Goal: Complete application form: Complete application form

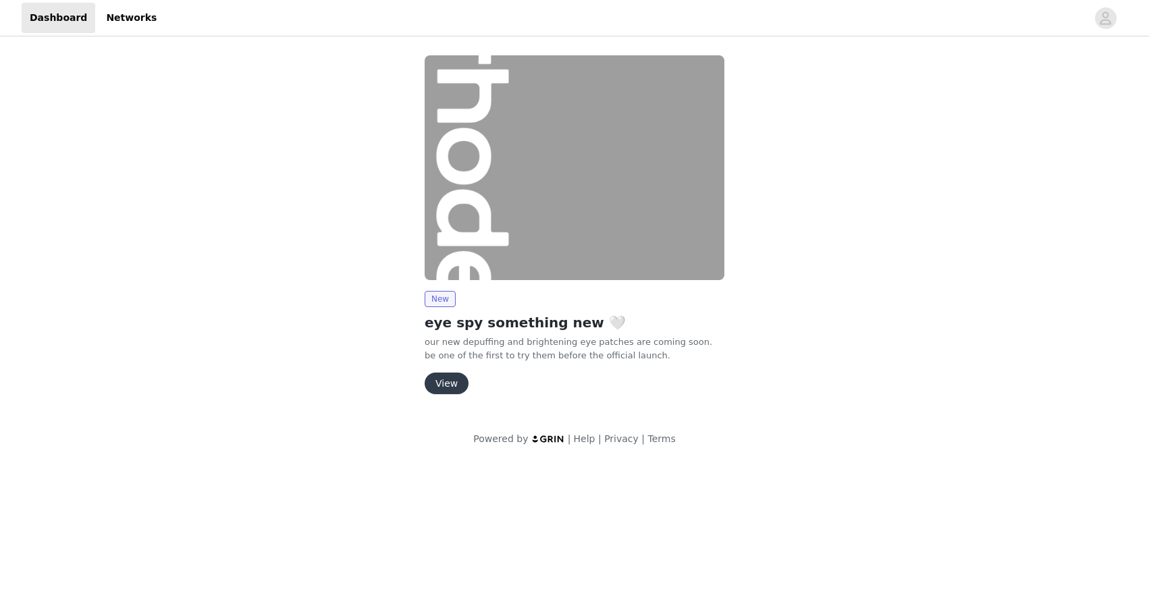
click at [445, 375] on button "View" at bounding box center [447, 384] width 44 height 22
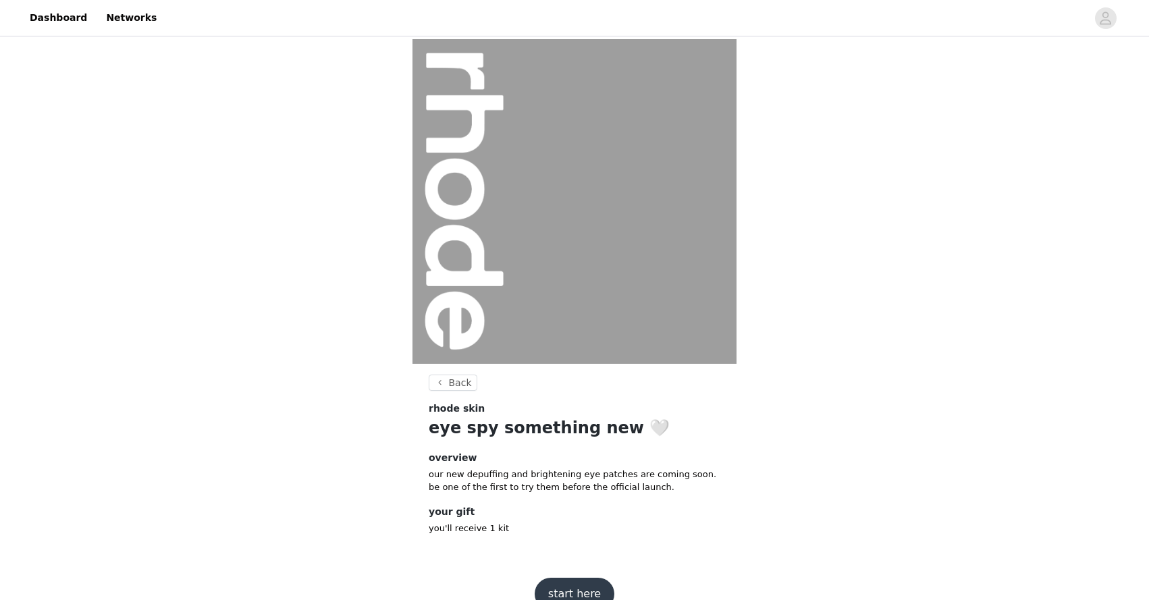
scroll to position [26, 0]
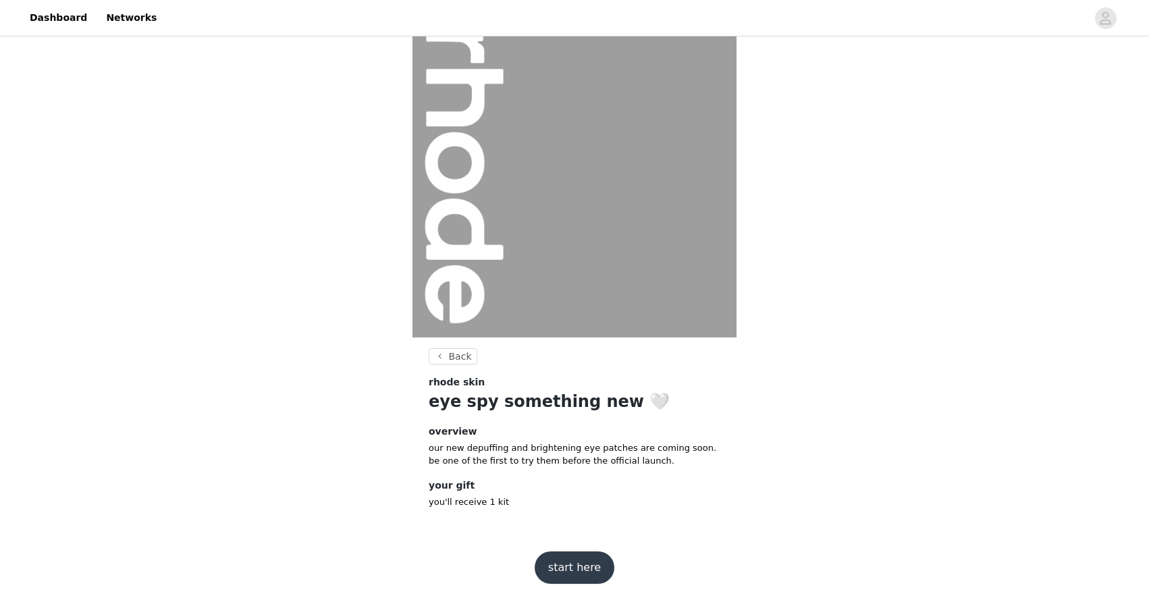
click at [569, 573] on button "start here" at bounding box center [575, 568] width 80 height 32
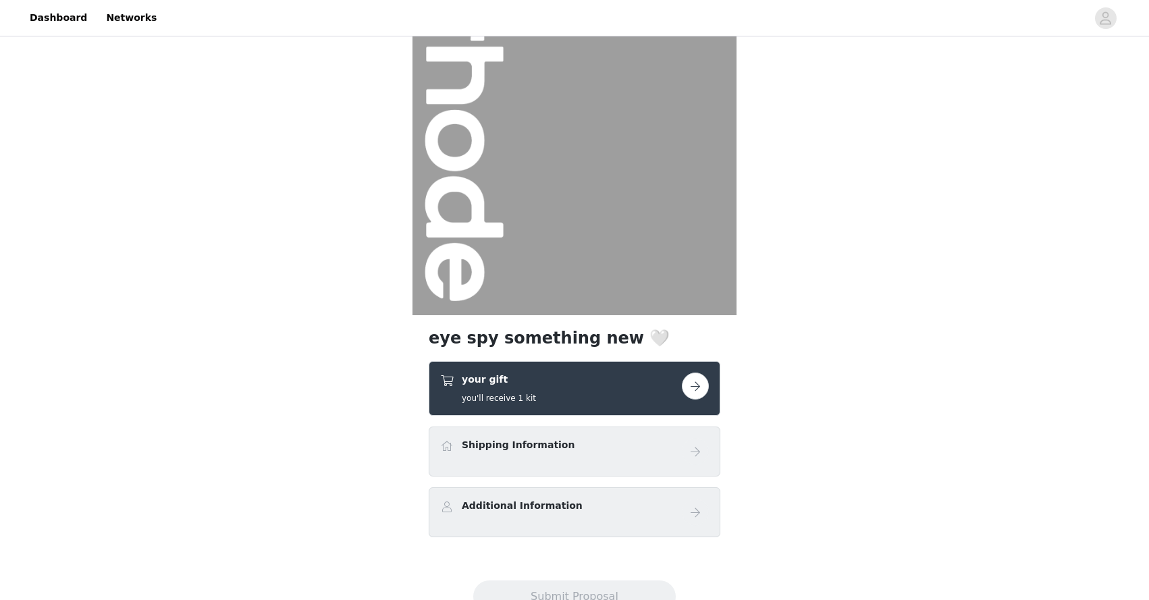
scroll to position [100, 0]
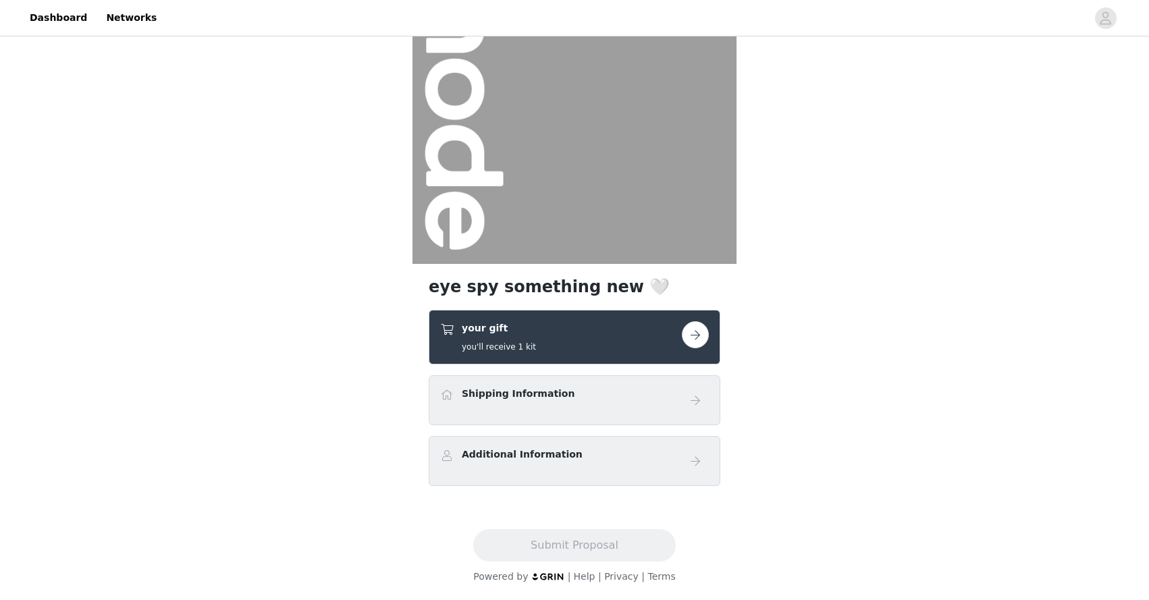
click at [700, 334] on button "button" at bounding box center [695, 334] width 27 height 27
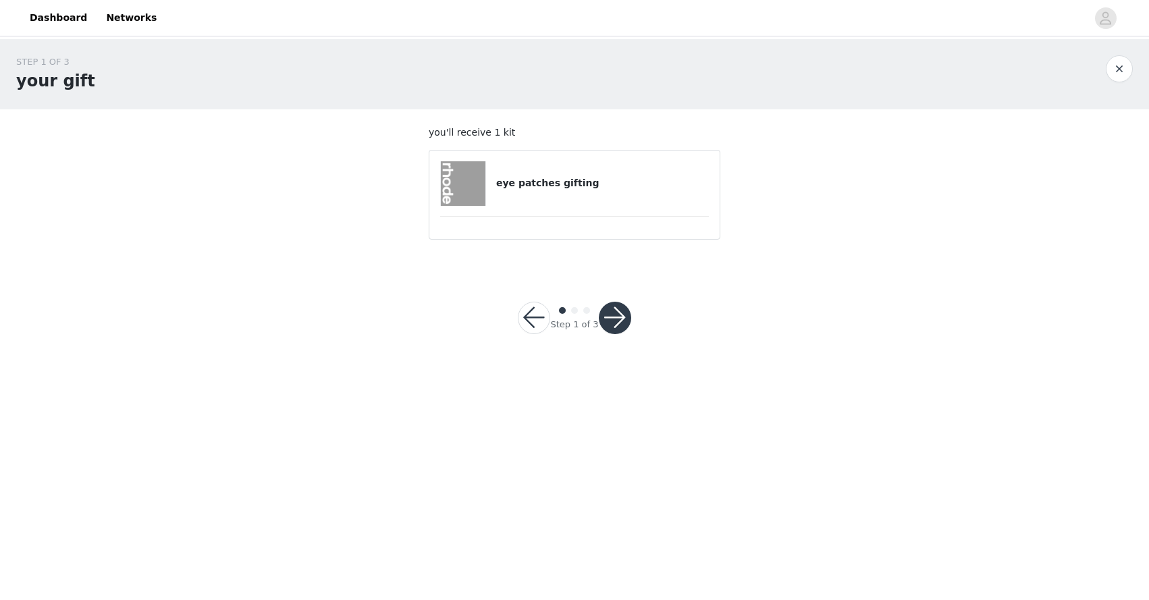
click at [563, 192] on div "eye patches gifting" at bounding box center [574, 183] width 269 height 45
click at [618, 310] on button "button" at bounding box center [615, 318] width 32 height 32
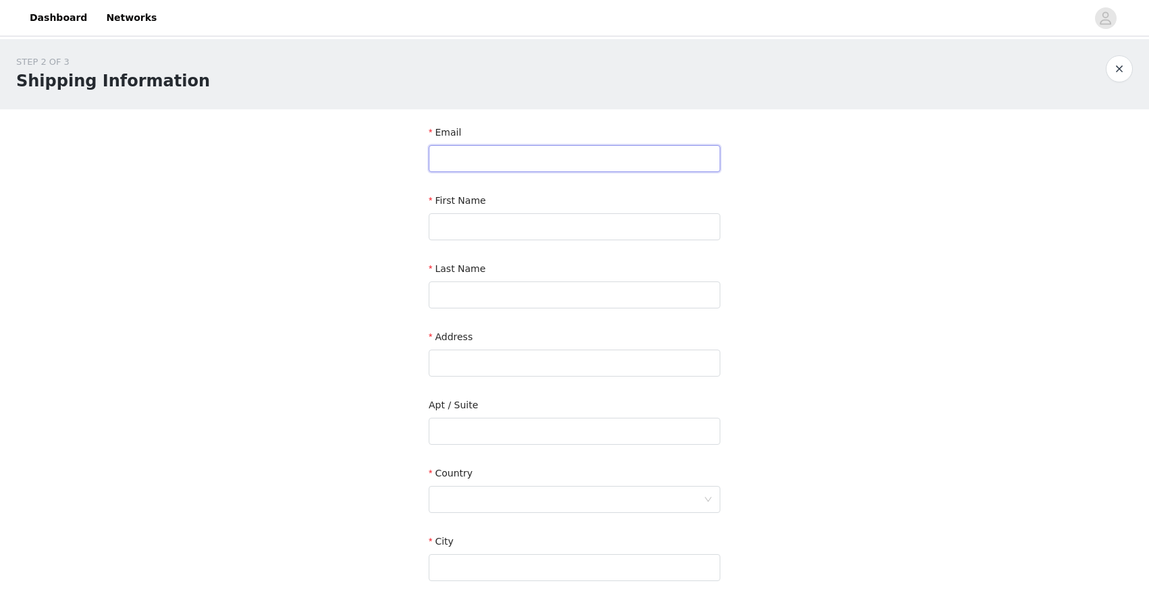
click at [483, 153] on input "text" at bounding box center [575, 158] width 292 height 27
type input "phi@roundtwoagency.com"
type input "Apphia"
type input "Castillo"
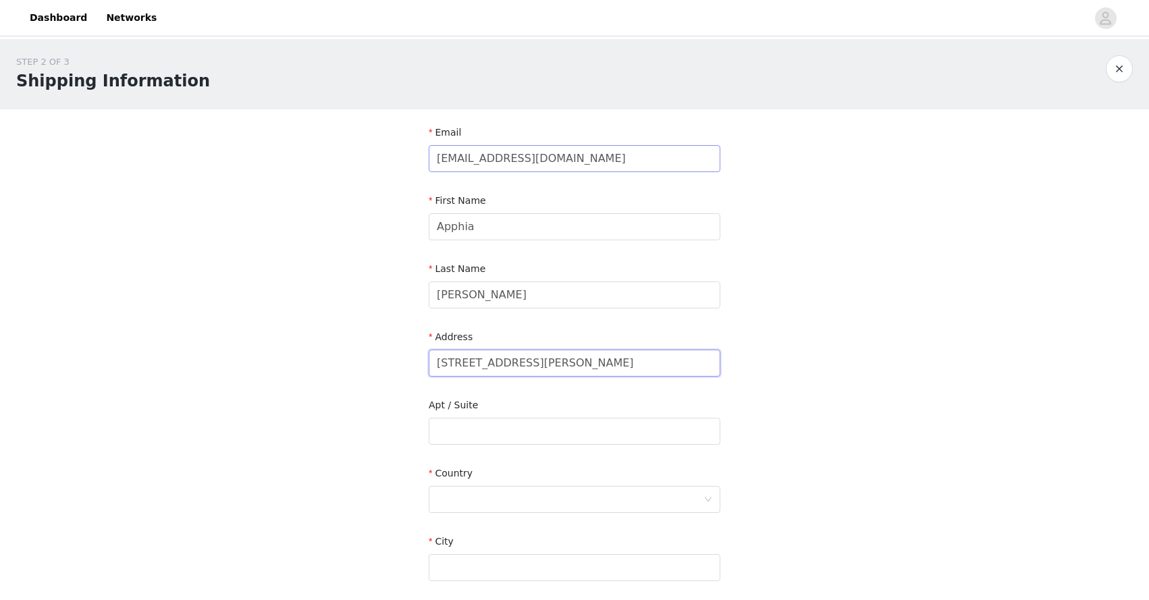
type input "1631 Landa Street"
click at [463, 505] on div at bounding box center [570, 500] width 267 height 26
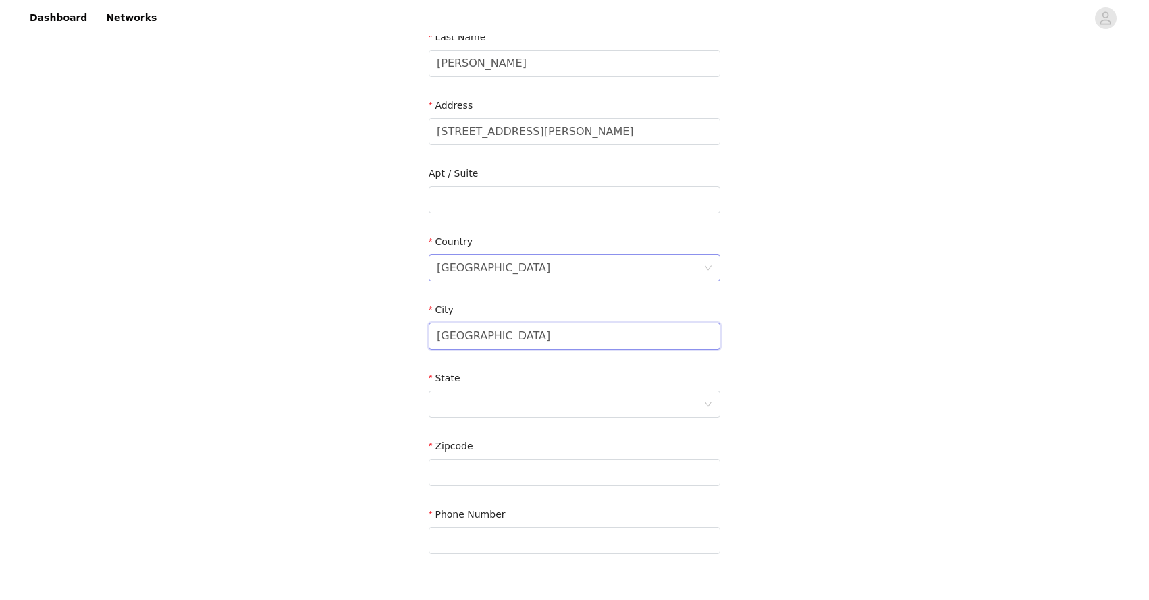
scroll to position [320, 0]
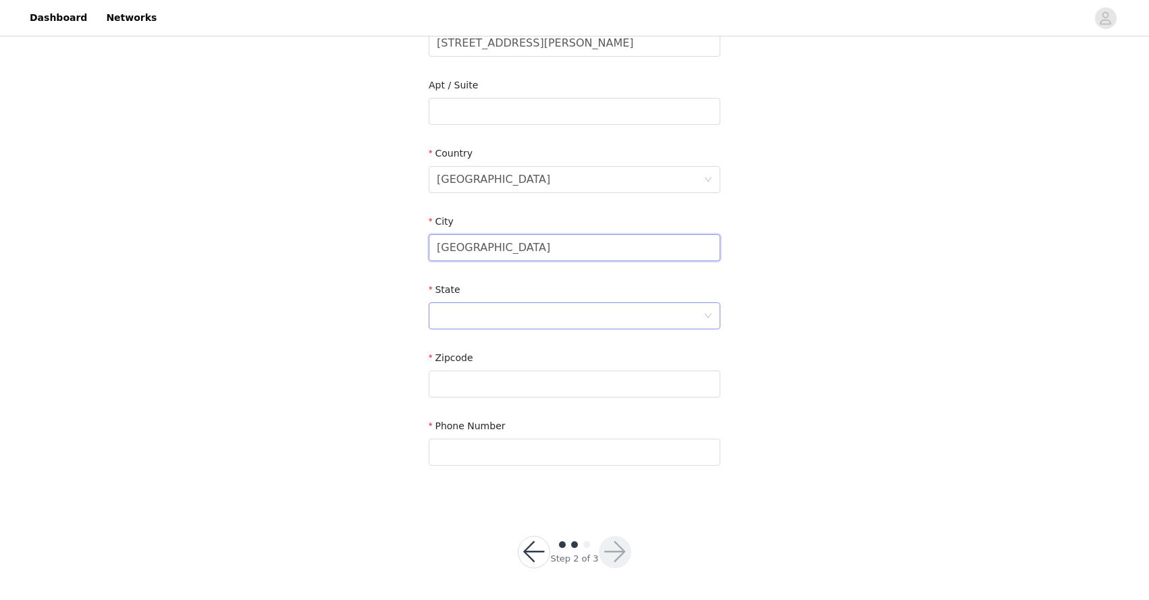
type input "Los Angeles"
click at [486, 319] on div at bounding box center [570, 316] width 267 height 26
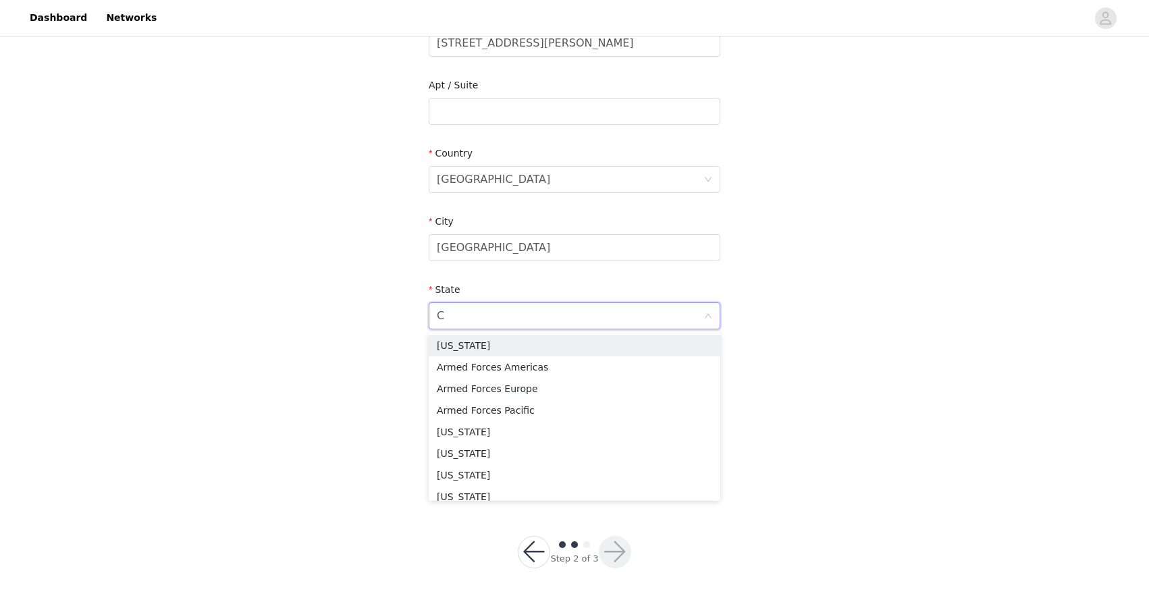
type input "CA"
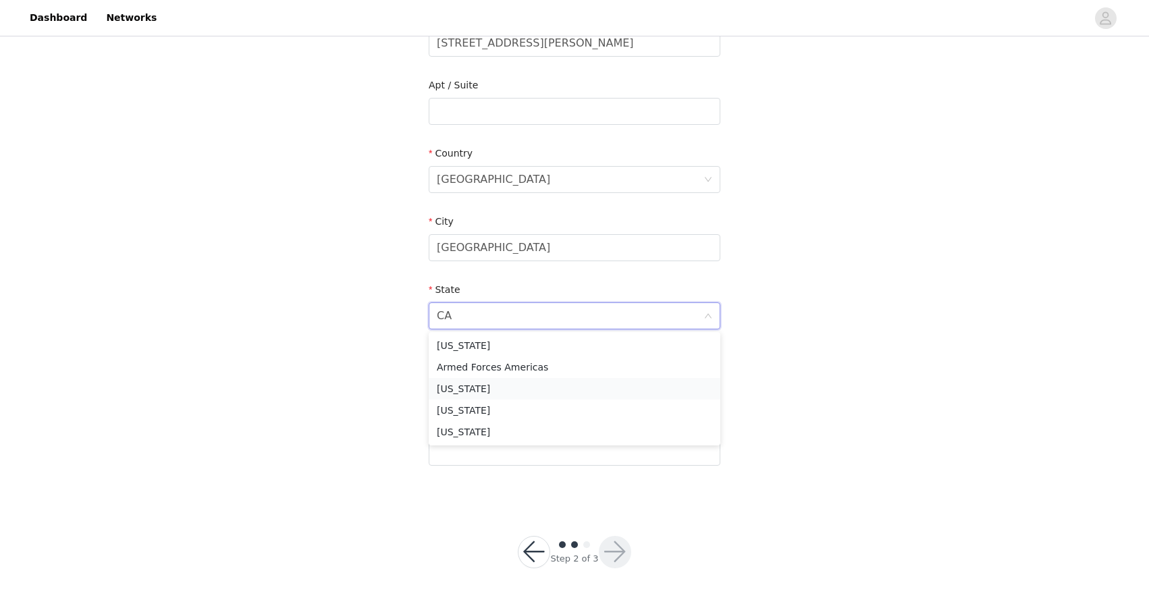
click at [472, 384] on li "California" at bounding box center [575, 389] width 292 height 22
click at [481, 386] on input "text" at bounding box center [575, 384] width 292 height 27
type input "90026"
click at [463, 452] on input "text" at bounding box center [575, 452] width 292 height 27
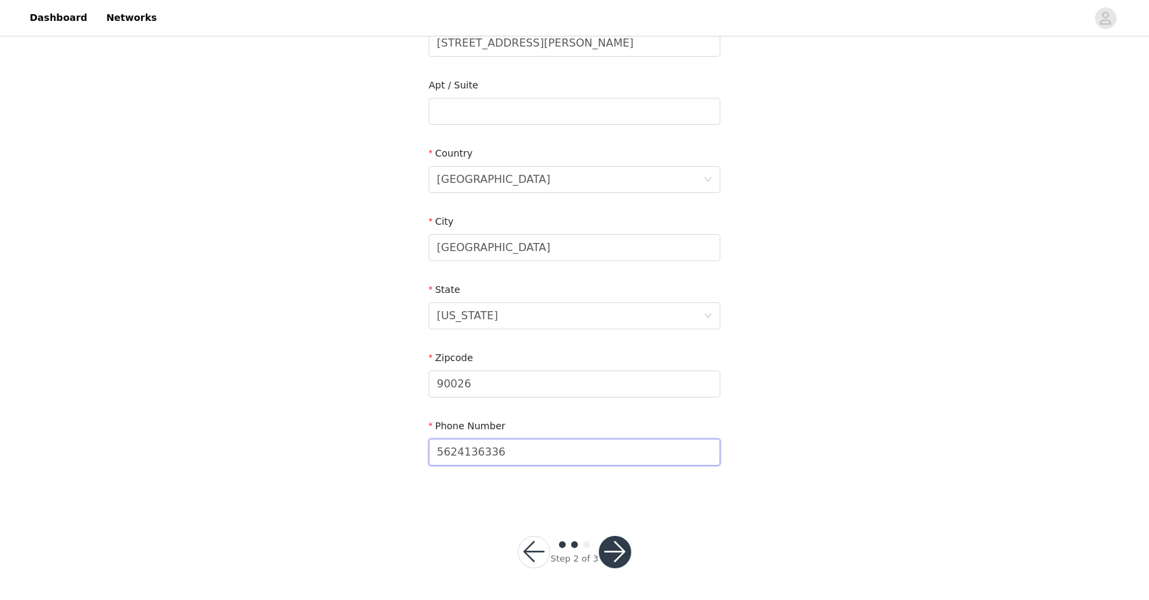
type input "5624136336"
click at [623, 553] on button "button" at bounding box center [615, 552] width 32 height 32
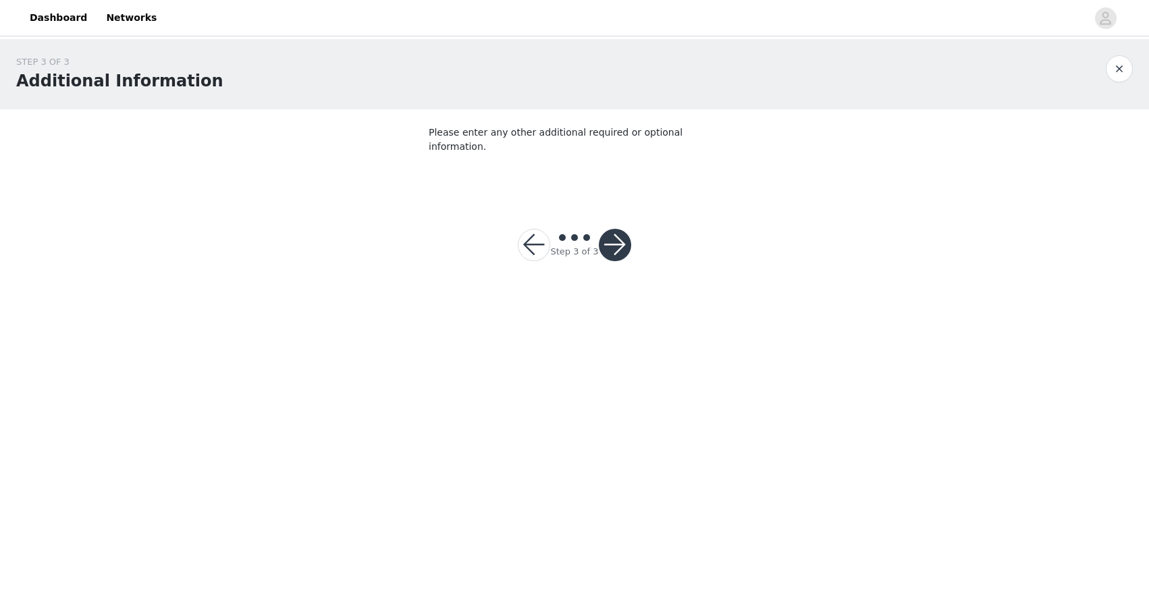
click at [613, 229] on button "button" at bounding box center [615, 245] width 32 height 32
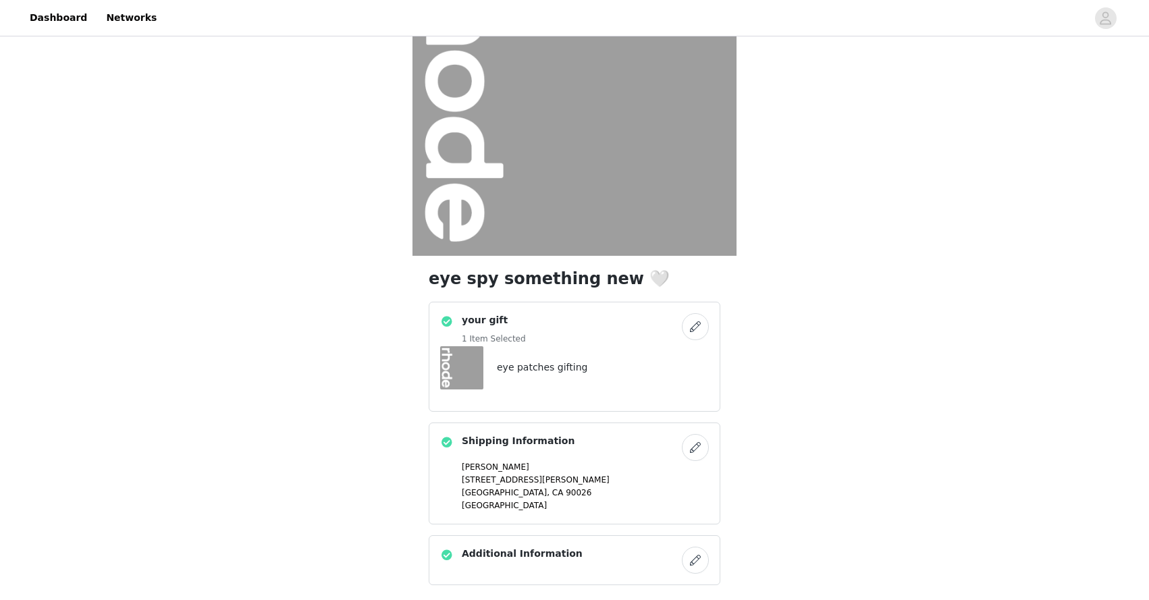
scroll to position [207, 0]
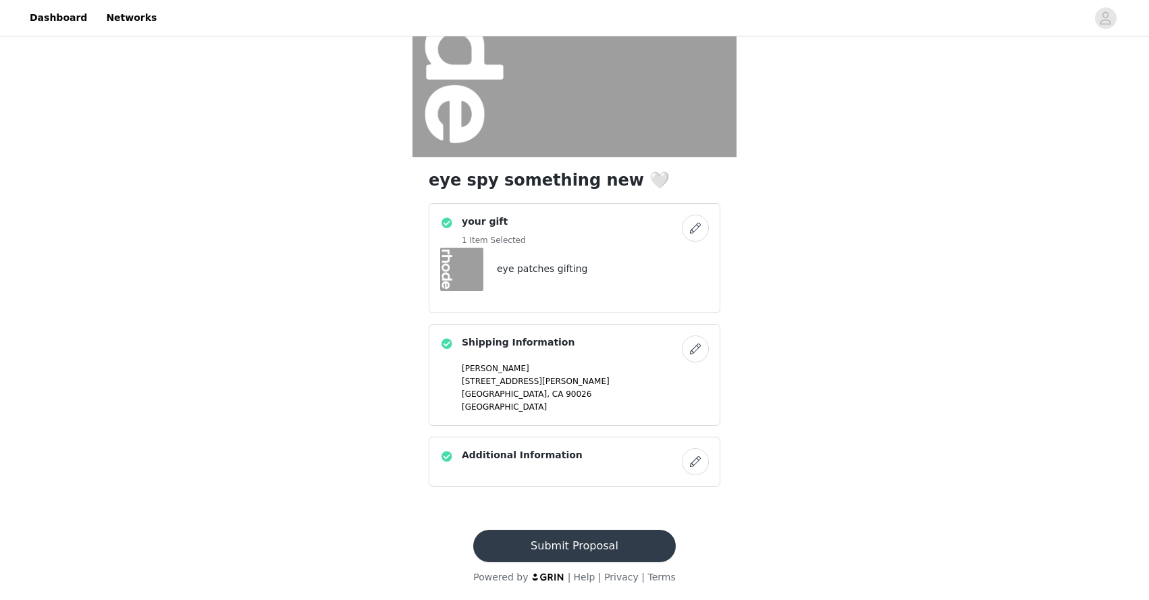
click at [560, 539] on button "Submit Proposal" at bounding box center [574, 546] width 202 height 32
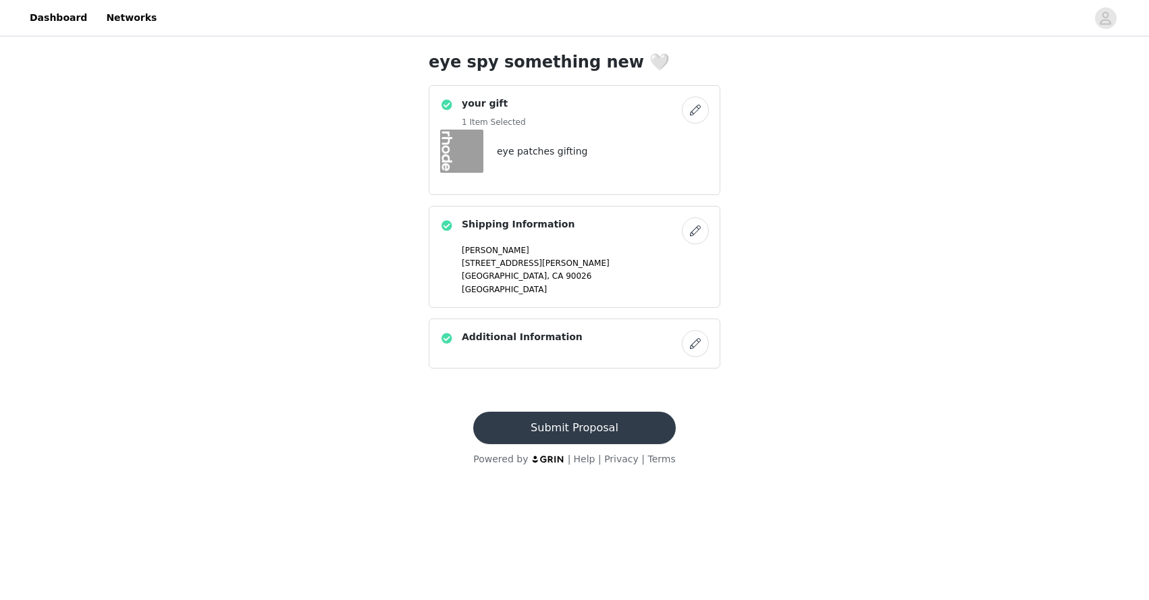
scroll to position [0, 0]
